Goal: Transaction & Acquisition: Purchase product/service

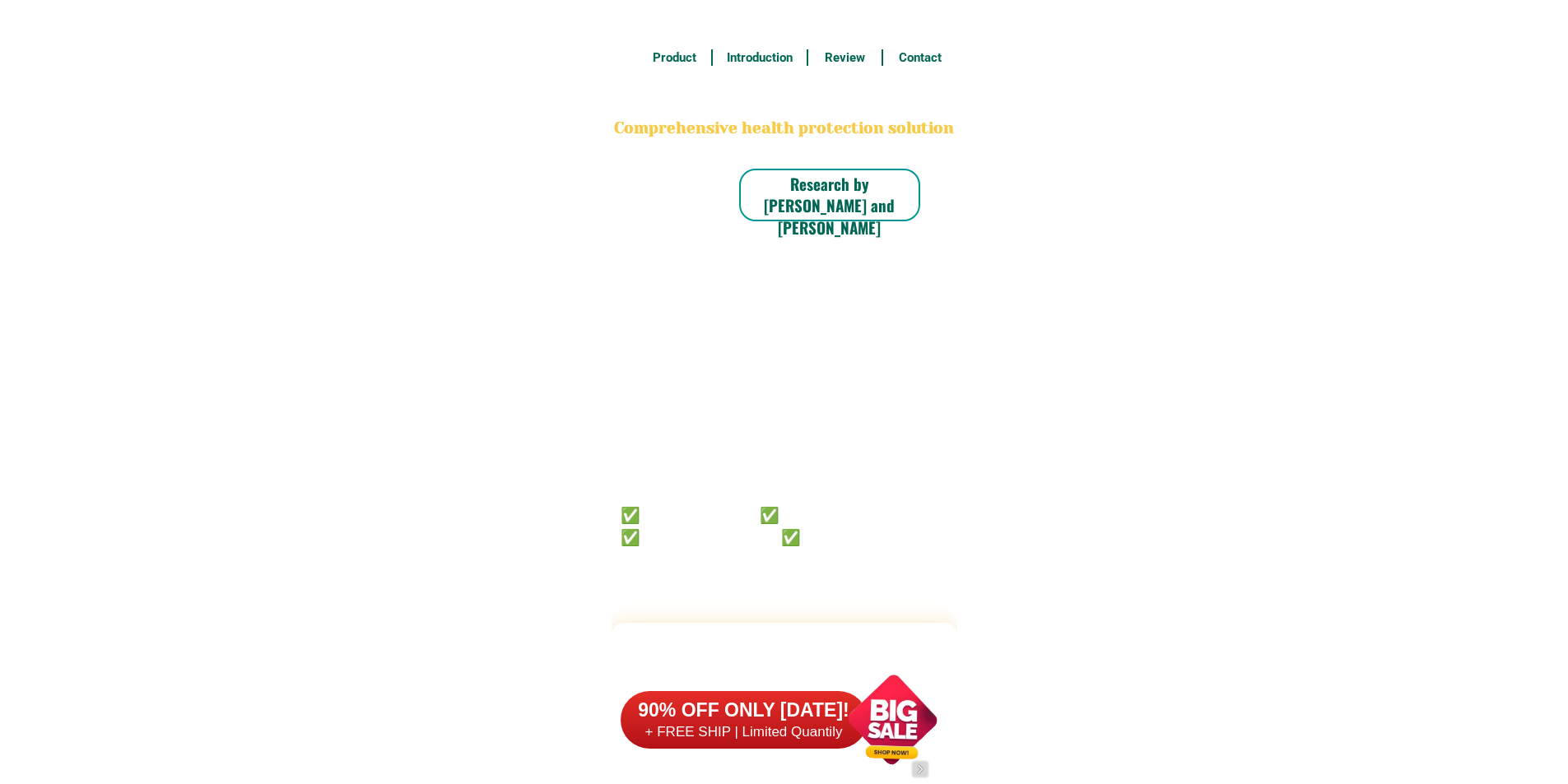
scroll to position [12790, 0]
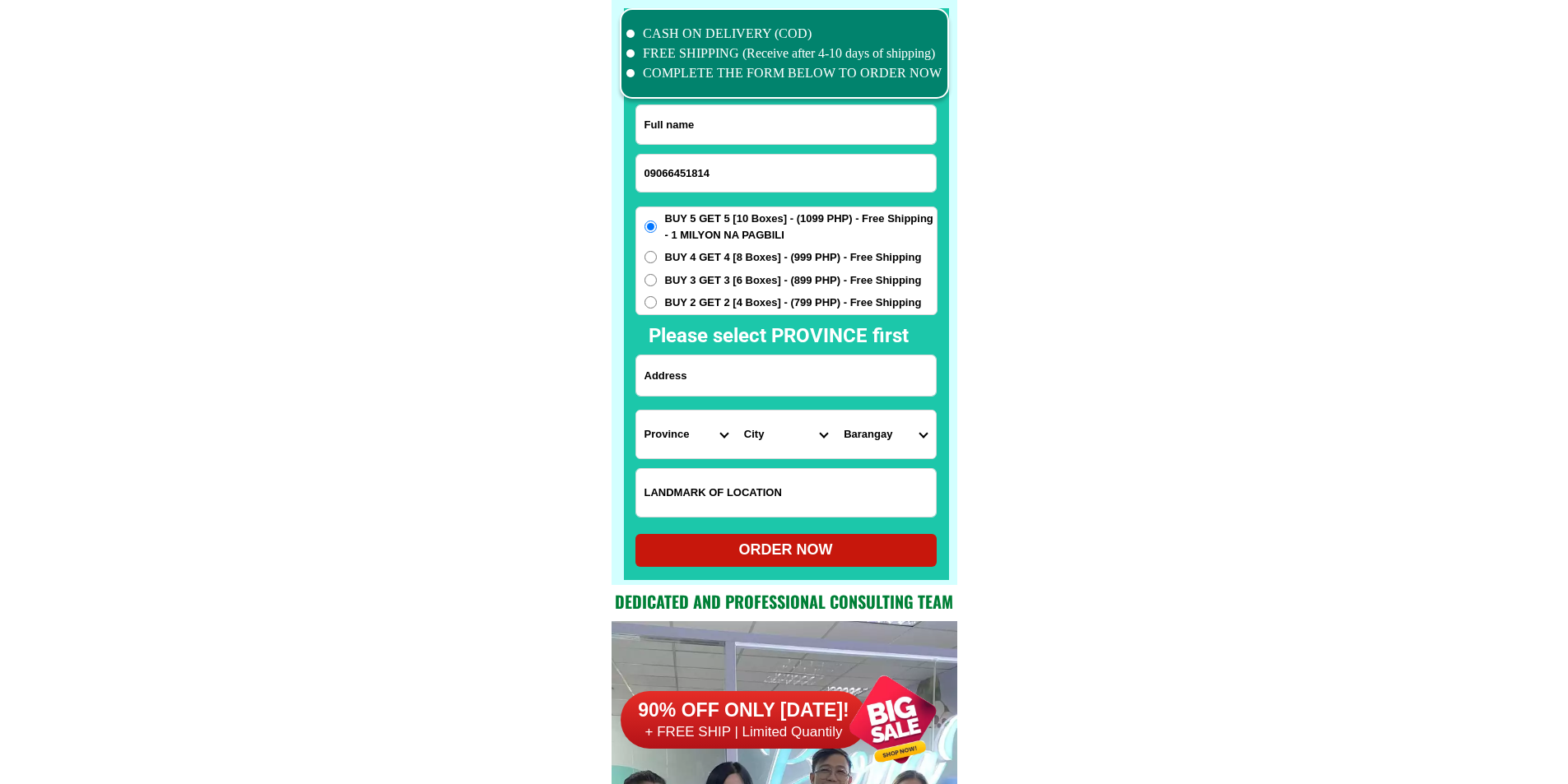
type input "09066451814"
click at [740, 116] on input "Input full_name" at bounding box center [786, 125] width 300 height 39
paste input "[PERSON_NAME]"
type input "[PERSON_NAME]"
click at [739, 354] on form "[PERSON_NAME] 09066451814 ORDER NOW Province [GEOGRAPHIC_DATA] [GEOGRAPHIC_DATA…" at bounding box center [786, 336] width 302 height 462
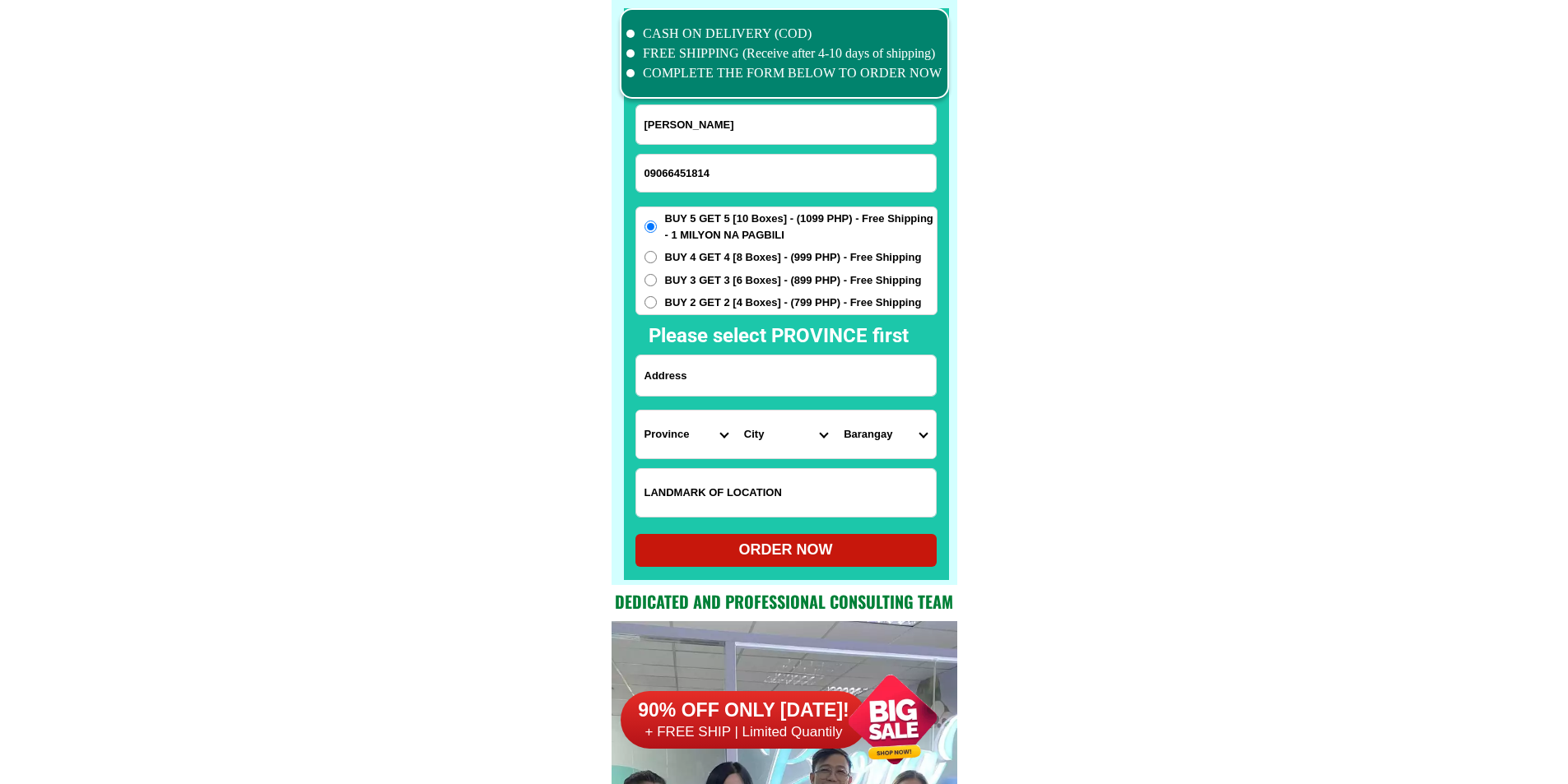
click at [740, 364] on input "Input address" at bounding box center [786, 376] width 300 height 40
paste input "kinablangan,[GEOGRAPHIC_DATA],davao, oriental. purok Jasmin 1 [PERSON_NAME], ci…"
type input "kinablangan,[GEOGRAPHIC_DATA],davao, oriental. purok Jasmin 1 [PERSON_NAME], ci…"
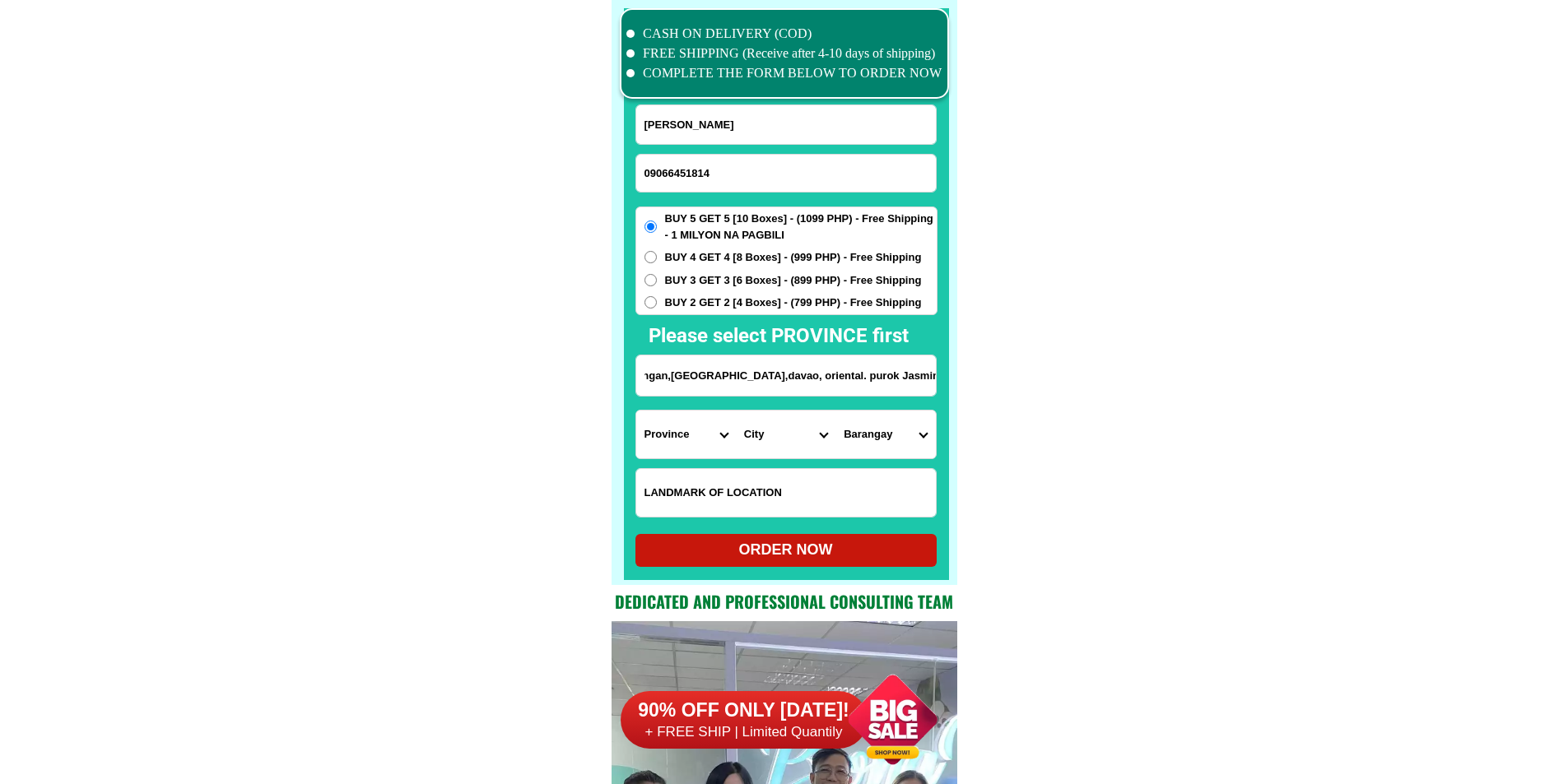
scroll to position [0, 0]
click at [701, 436] on select "Province [GEOGRAPHIC_DATA] [GEOGRAPHIC_DATA][PERSON_NAME][GEOGRAPHIC_DATA][GEOG…" at bounding box center [686, 435] width 100 height 48
select select "63_411"
click at [637, 411] on select "Province [GEOGRAPHIC_DATA] [GEOGRAPHIC_DATA][PERSON_NAME][GEOGRAPHIC_DATA][GEOG…" at bounding box center [686, 435] width 100 height 48
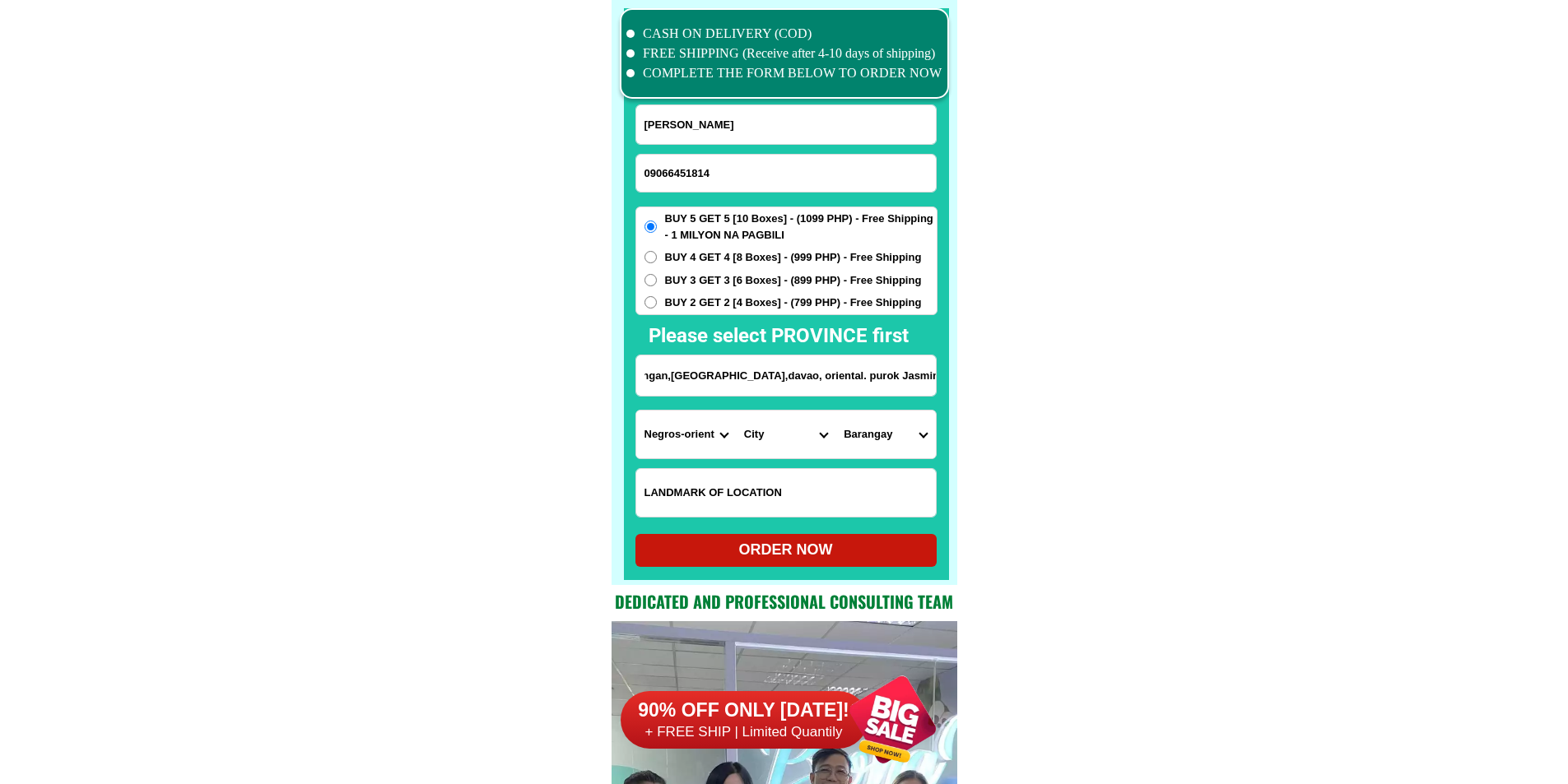
drag, startPoint x: 916, startPoint y: 387, endPoint x: 1059, endPoint y: 383, distance: 143.1
click at [845, 379] on input "kinablangan,[GEOGRAPHIC_DATA],davao, oriental. purok Jasmin 1 [PERSON_NAME], ci…" at bounding box center [786, 376] width 300 height 40
click at [792, 433] on select "City [PERSON_NAME]-city [GEOGRAPHIC_DATA]-city [GEOGRAPHIC_DATA] [GEOGRAPHIC_DA…" at bounding box center [785, 435] width 100 height 48
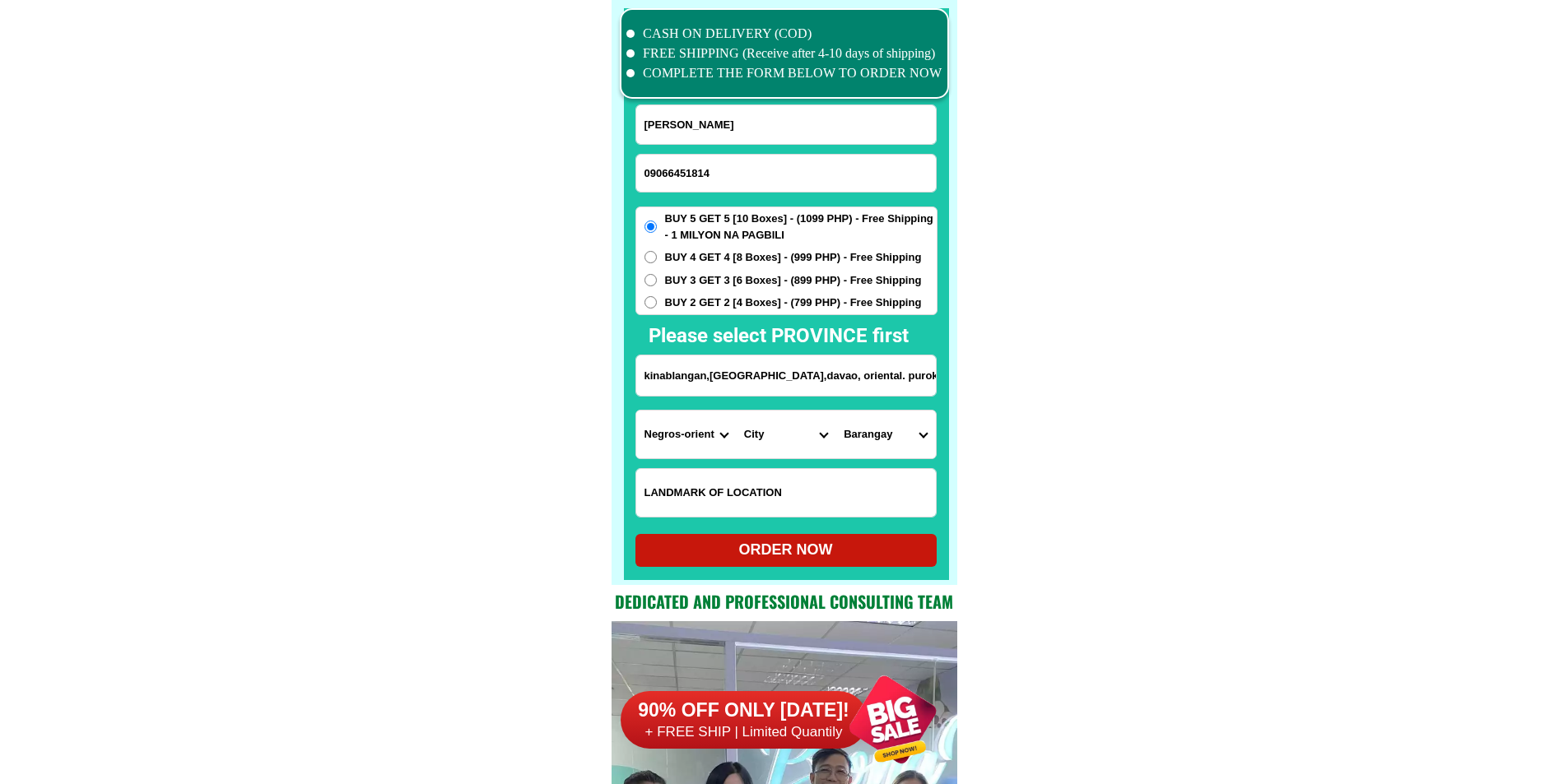
select select "63_4114688"
click at [684, 437] on select "Province [GEOGRAPHIC_DATA] [GEOGRAPHIC_DATA][PERSON_NAME][GEOGRAPHIC_DATA][GEOG…" at bounding box center [686, 435] width 100 height 48
drag, startPoint x: 906, startPoint y: 391, endPoint x: 959, endPoint y: 388, distance: 53.1
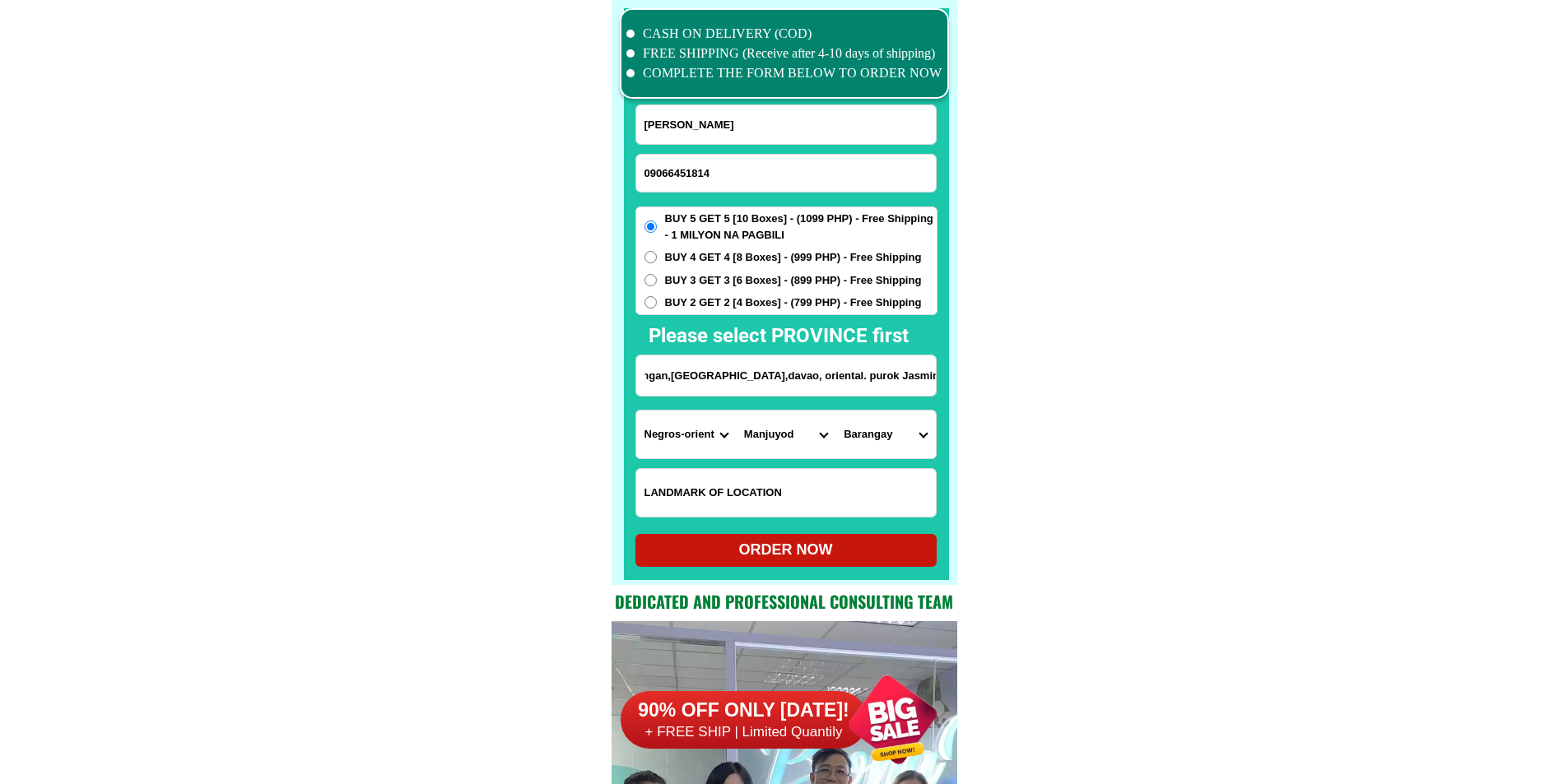
click at [874, 391] on input "kinablangan,[GEOGRAPHIC_DATA],davao, oriental. purok Jasmin 1 [PERSON_NAME], ci…" at bounding box center [786, 376] width 300 height 40
drag, startPoint x: 874, startPoint y: 388, endPoint x: 1073, endPoint y: 396, distance: 199.2
click at [660, 435] on select "Province [GEOGRAPHIC_DATA] [GEOGRAPHIC_DATA][PERSON_NAME][GEOGRAPHIC_DATA][GEOG…" at bounding box center [686, 435] width 100 height 48
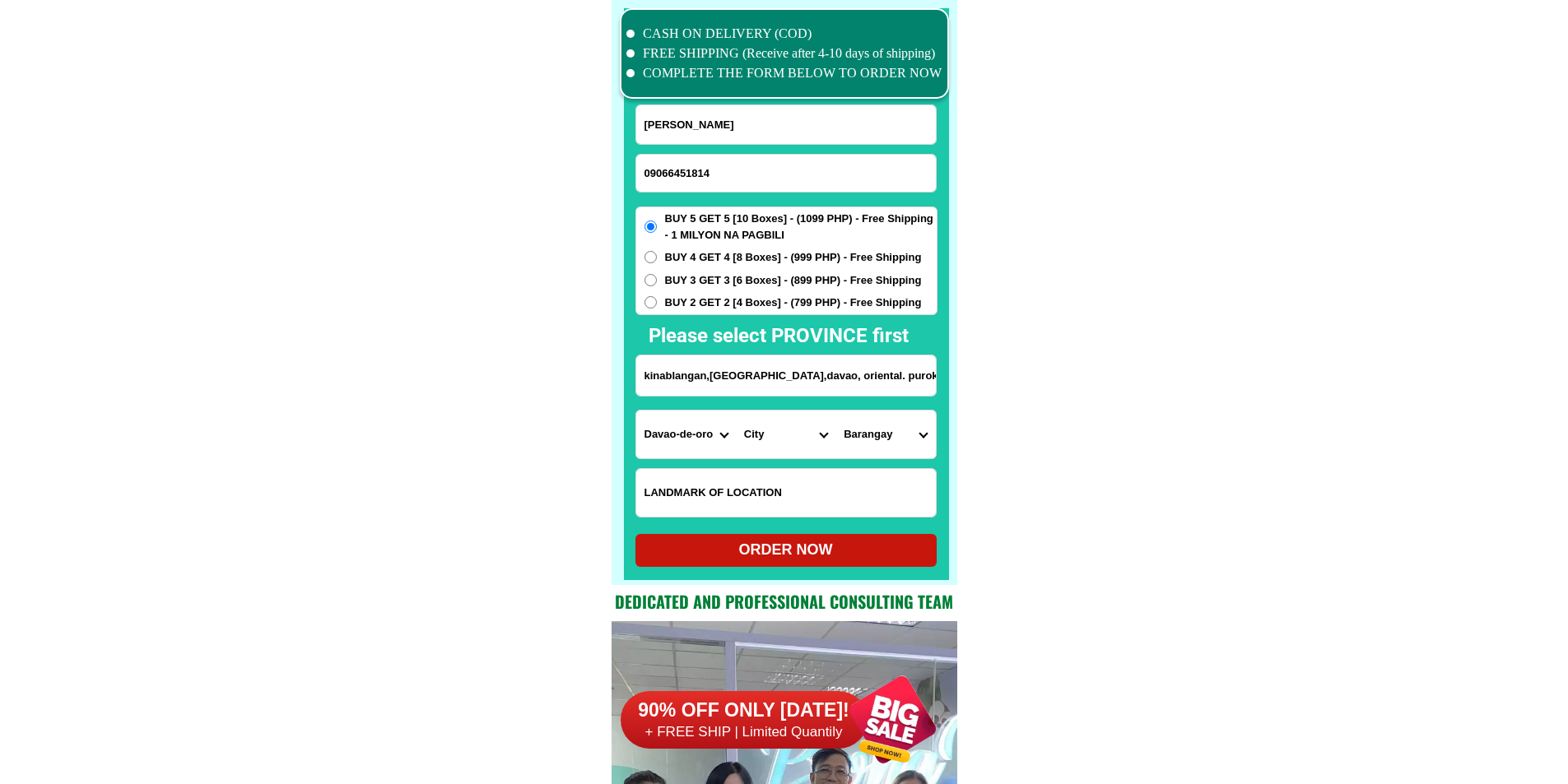
click at [660, 435] on select "Province [GEOGRAPHIC_DATA] [GEOGRAPHIC_DATA][PERSON_NAME][GEOGRAPHIC_DATA][GEOG…" at bounding box center [686, 435] width 100 height 48
select select "63_807"
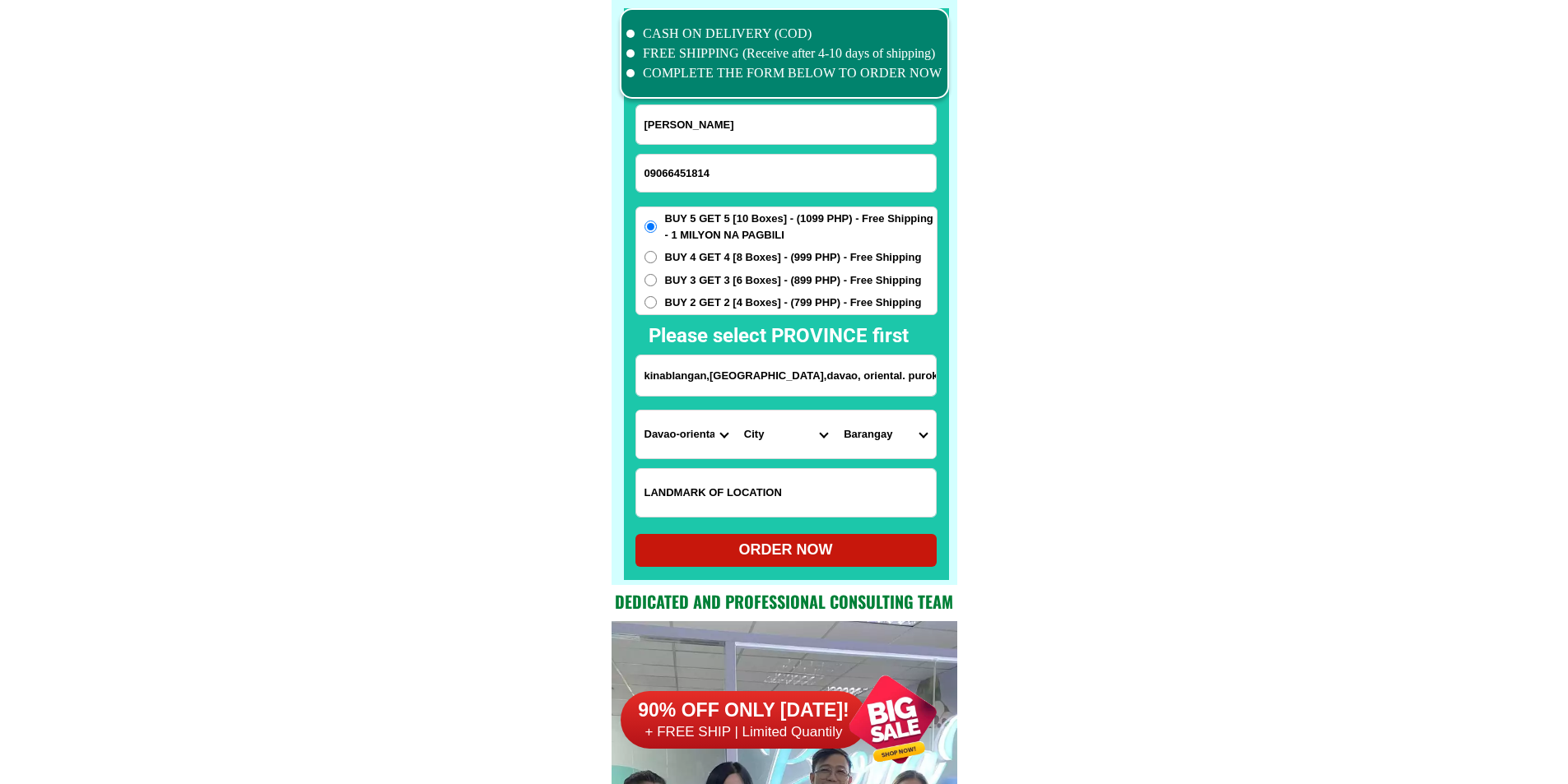
click at [755, 450] on select "City Baganga Banaybanay [GEOGRAPHIC_DATA] [GEOGRAPHIC_DATA] [GEOGRAPHIC_DATA] […" at bounding box center [785, 435] width 100 height 48
select select "63_8076428"
drag, startPoint x: 1076, startPoint y: 487, endPoint x: 1034, endPoint y: 484, distance: 42.1
click at [867, 439] on select "Barangay [MEDICAL_DATA] [PERSON_NAME] Cabuaya Central (pob.) [PERSON_NAME] [PER…" at bounding box center [885, 435] width 100 height 48
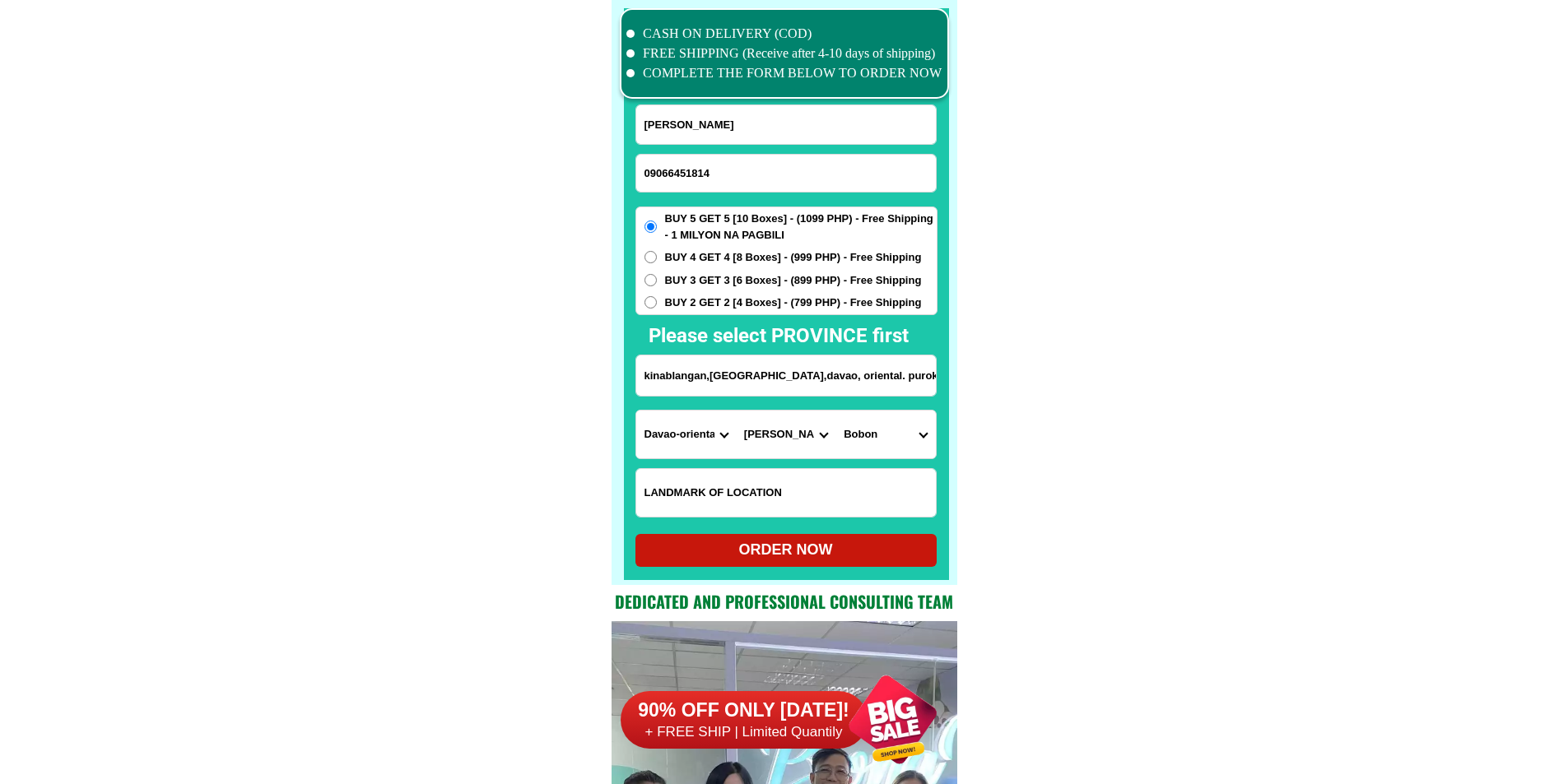
click at [867, 439] on select "Barangay [MEDICAL_DATA] [PERSON_NAME] Cabuaya Central (pob.) [PERSON_NAME] [PER…" at bounding box center [885, 435] width 100 height 48
click at [868, 438] on select "Barangay [MEDICAL_DATA] [PERSON_NAME] Cabuaya Central (pob.) [PERSON_NAME] [PER…" at bounding box center [885, 435] width 100 height 48
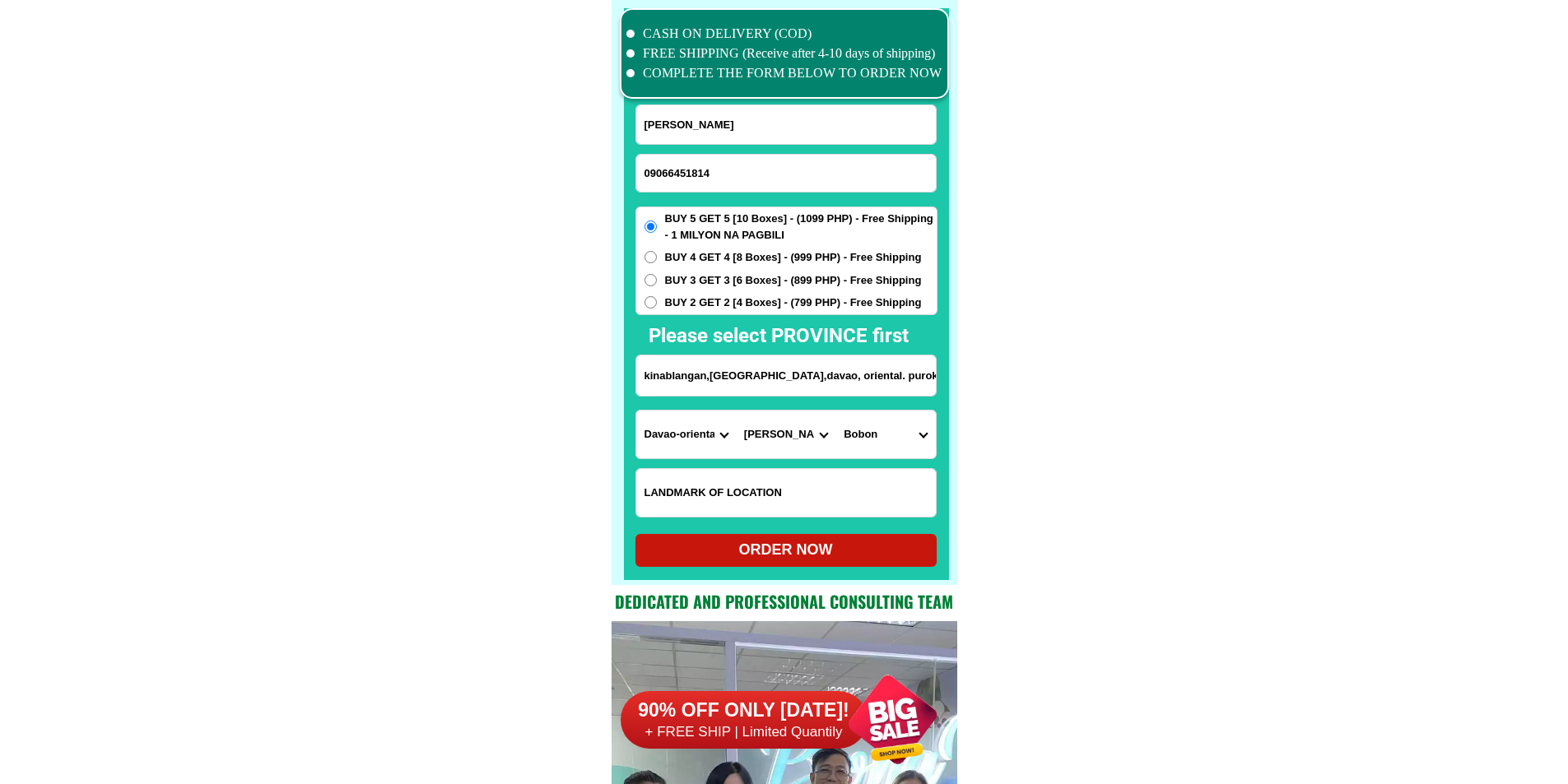
scroll to position [0, 39]
drag, startPoint x: 867, startPoint y: 386, endPoint x: 933, endPoint y: 392, distance: 66.3
click at [933, 392] on input "kinablangan,[GEOGRAPHIC_DATA],davao, oriental. purok Jasmin 1 [PERSON_NAME], ci…" at bounding box center [786, 376] width 300 height 40
click at [911, 441] on select "Barangay [MEDICAL_DATA] [PERSON_NAME] Cabuaya Central (pob.) [PERSON_NAME] [PER…" at bounding box center [885, 435] width 100 height 48
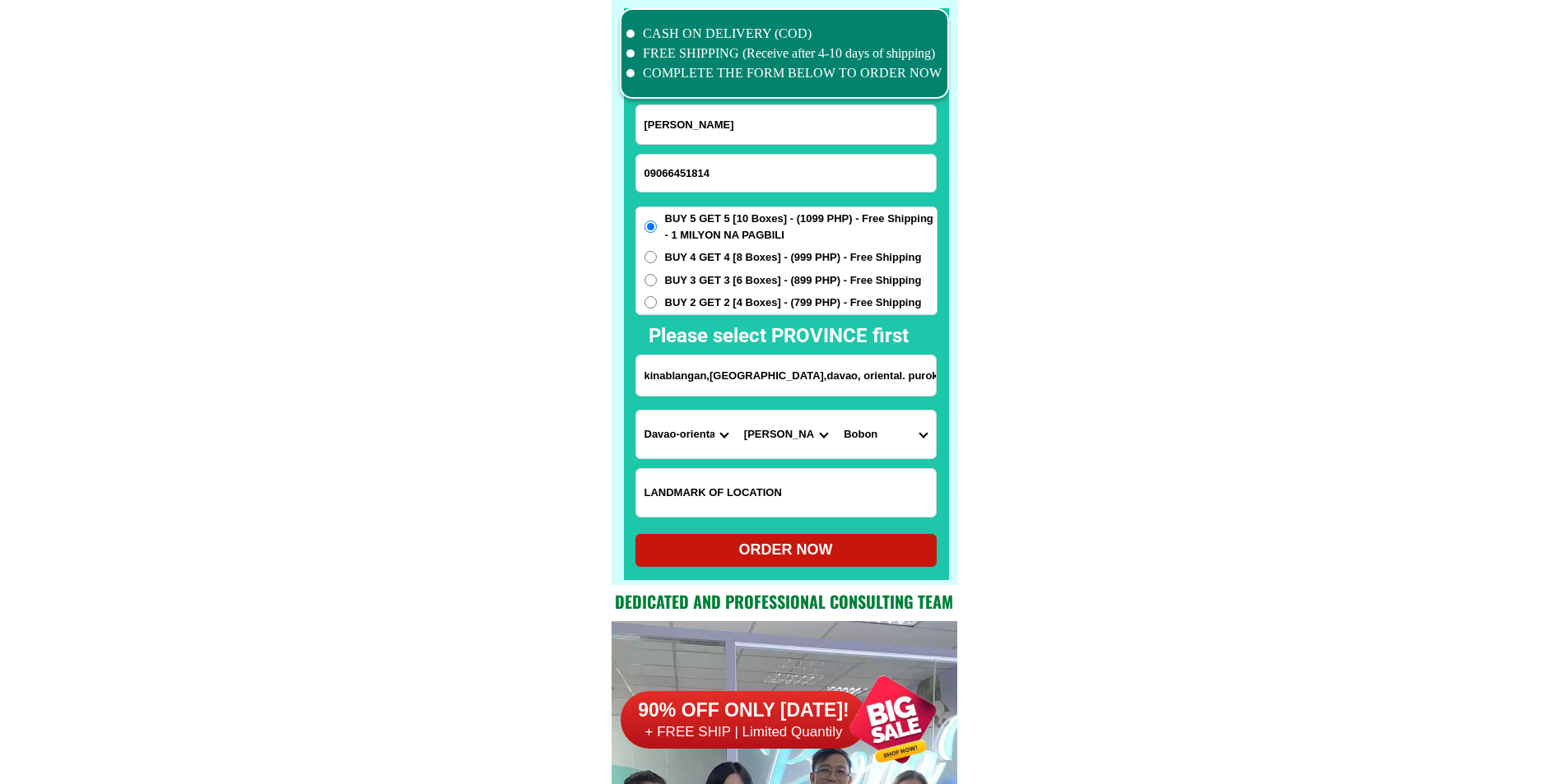
click at [773, 373] on input "kinablangan,[GEOGRAPHIC_DATA],davao, oriental. purok Jasmin 1 [PERSON_NAME], ci…" at bounding box center [786, 376] width 300 height 40
click at [859, 444] on select "Barangay [MEDICAL_DATA] [PERSON_NAME] Cabuaya Central (pob.) [PERSON_NAME] [PER…" at bounding box center [885, 435] width 100 height 48
drag, startPoint x: 840, startPoint y: 396, endPoint x: 837, endPoint y: 376, distance: 20.2
click at [839, 391] on form "[PERSON_NAME] 09066451814 ORDER NOW kinablangan,[GEOGRAPHIC_DATA],davao, orient…" at bounding box center [786, 336] width 302 height 462
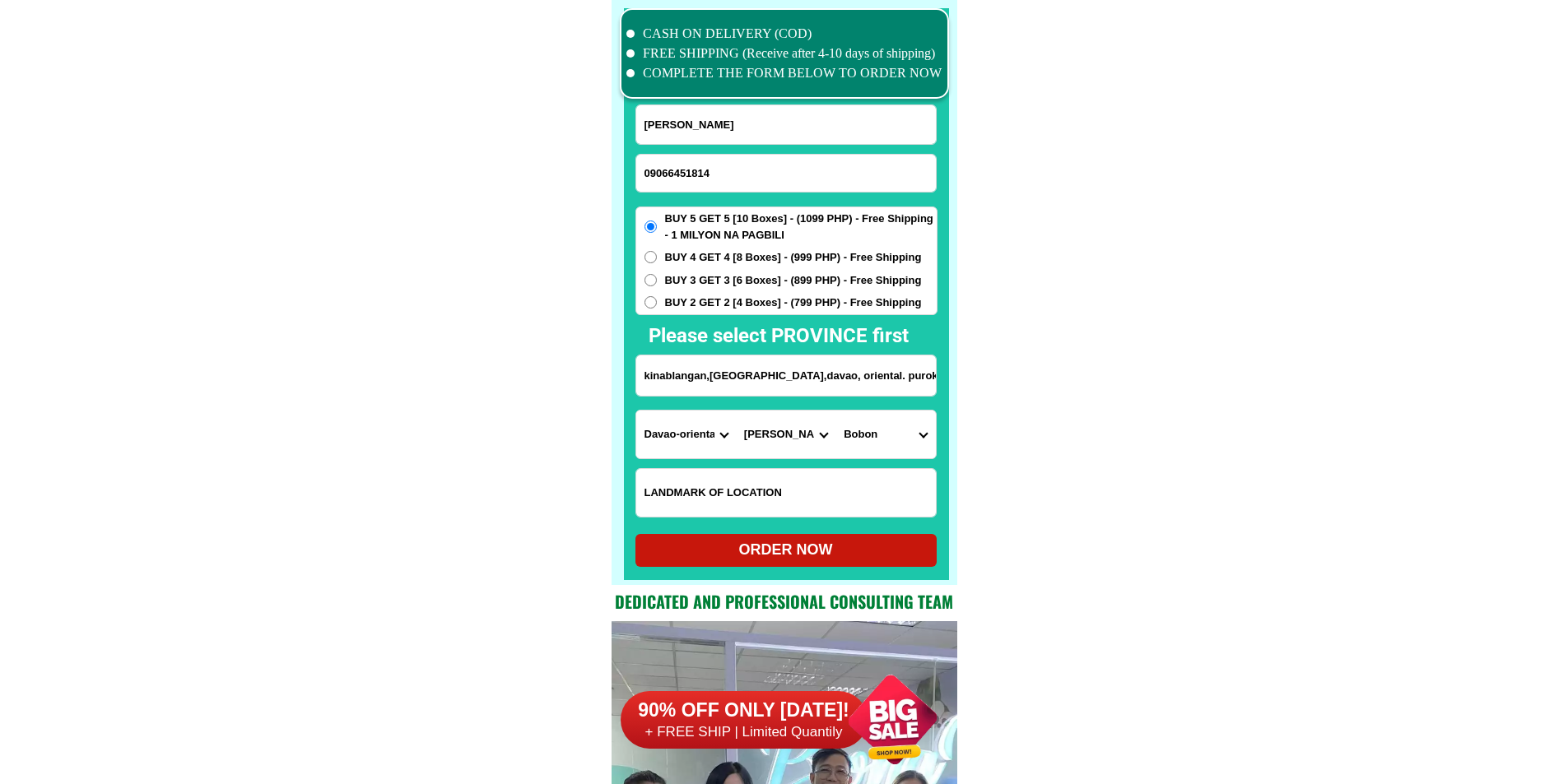
click at [836, 375] on input "kinablangan,[GEOGRAPHIC_DATA],davao, oriental. purok Jasmin 1 [PERSON_NAME], ci…" at bounding box center [786, 376] width 300 height 40
click at [884, 411] on select "Barangay [MEDICAL_DATA] [PERSON_NAME] Cabuaya Central (pob.) [PERSON_NAME] [PER…" at bounding box center [885, 435] width 100 height 48
click at [881, 439] on select "Barangay [MEDICAL_DATA] [PERSON_NAME] Cabuaya Central (pob.) [PERSON_NAME] [PER…" at bounding box center [885, 435] width 100 height 48
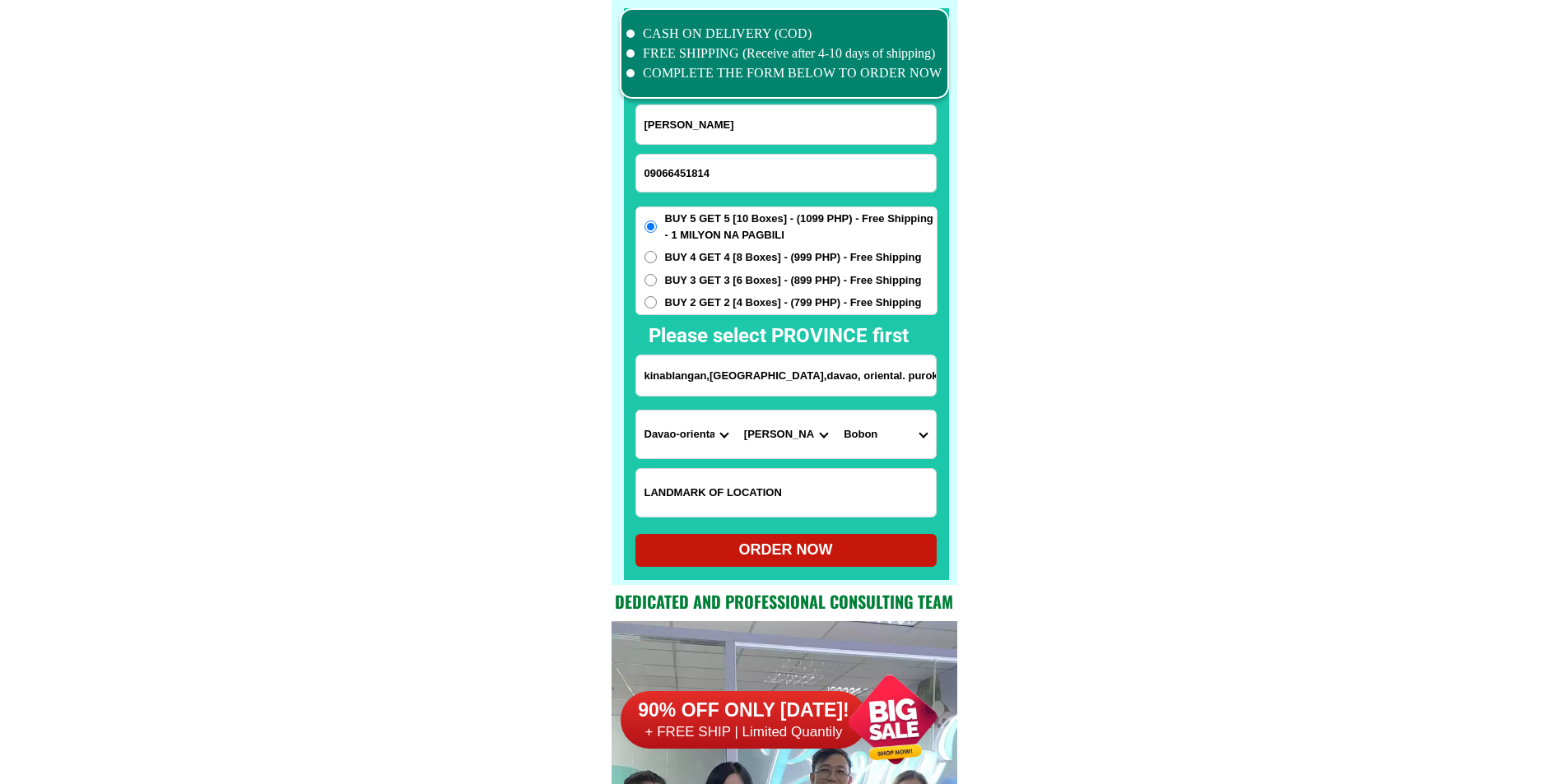
click at [881, 439] on select "Barangay [MEDICAL_DATA] [PERSON_NAME] Cabuaya Central (pob.) [PERSON_NAME] [PER…" at bounding box center [885, 435] width 100 height 48
select select "63_80764282485"
click at [836, 411] on select "Barangay [MEDICAL_DATA] [PERSON_NAME] Cabuaya Central (pob.) [PERSON_NAME] [PER…" at bounding box center [885, 435] width 100 height 48
click at [831, 561] on div "ORDER NOW" at bounding box center [786, 550] width 301 height 33
type input "kinablangan,[GEOGRAPHIC_DATA],davao, oriental. purok Jasmin 1 [PERSON_NAME], ci…"
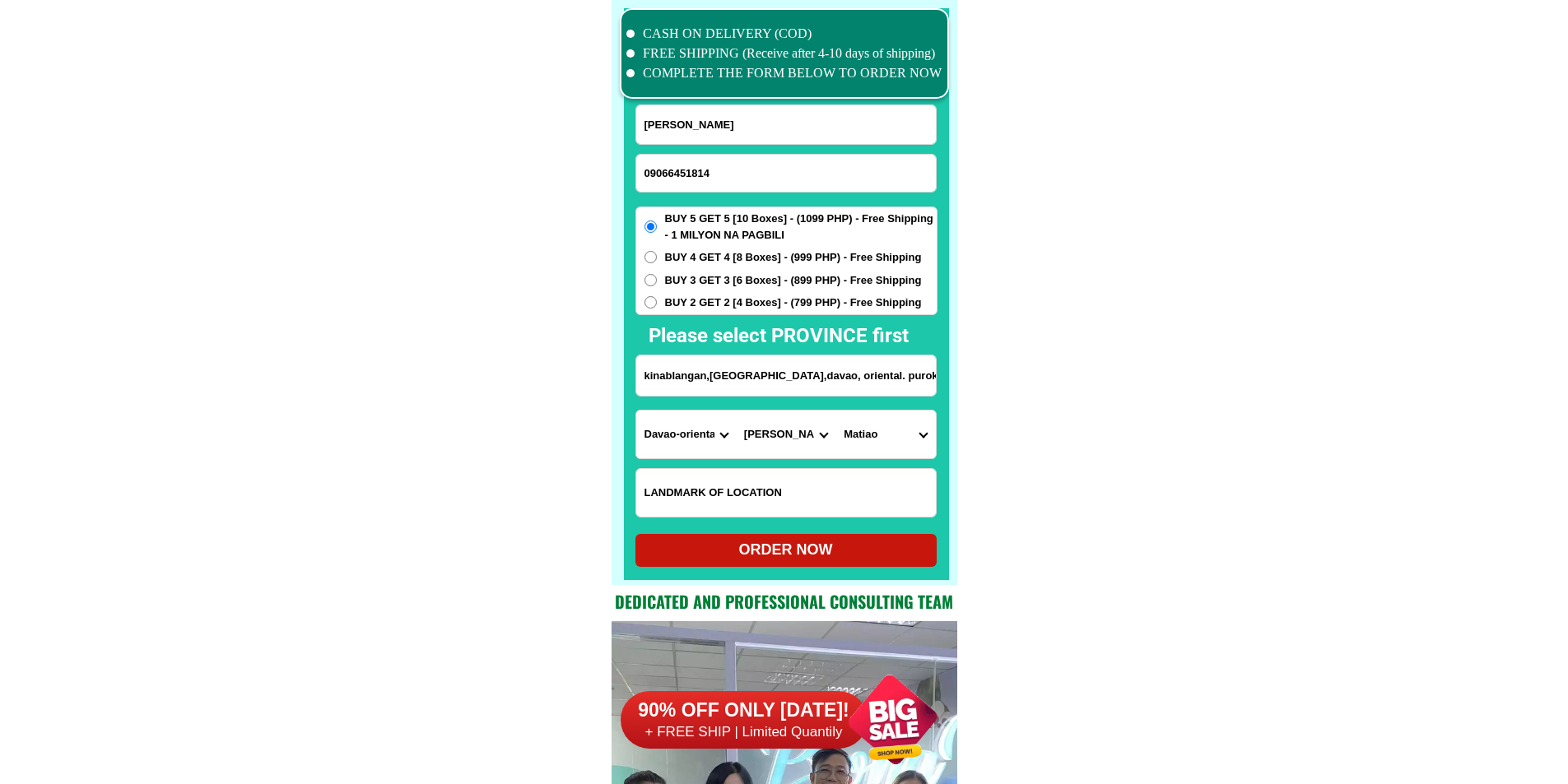
radio input "true"
